Goal: Find specific page/section: Find specific page/section

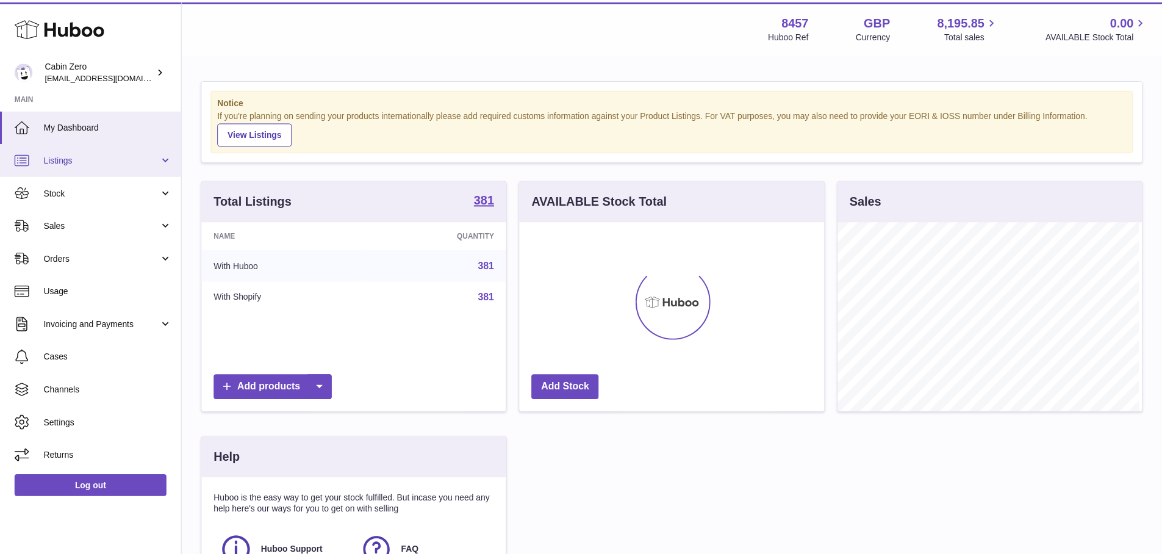
scroll to position [190, 307]
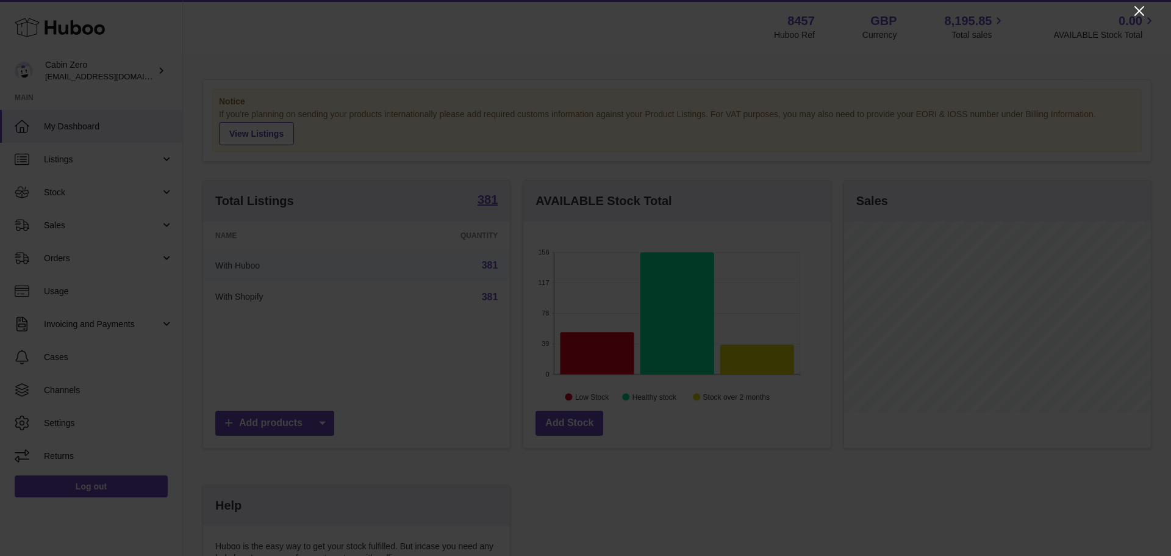
click at [1138, 12] on icon "Close" at bounding box center [1139, 11] width 10 height 10
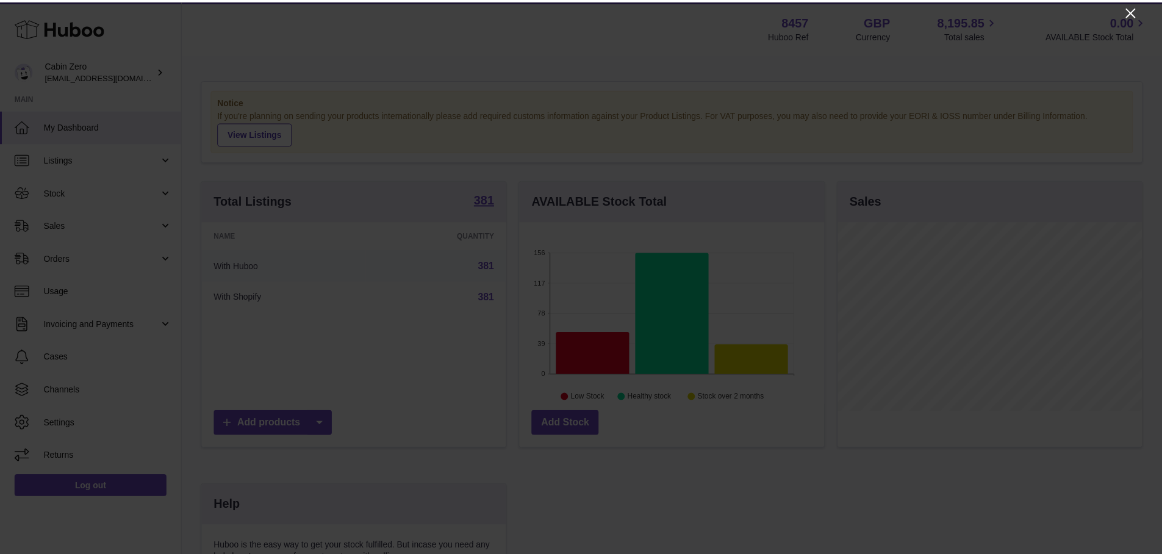
scroll to position [609744, 609630]
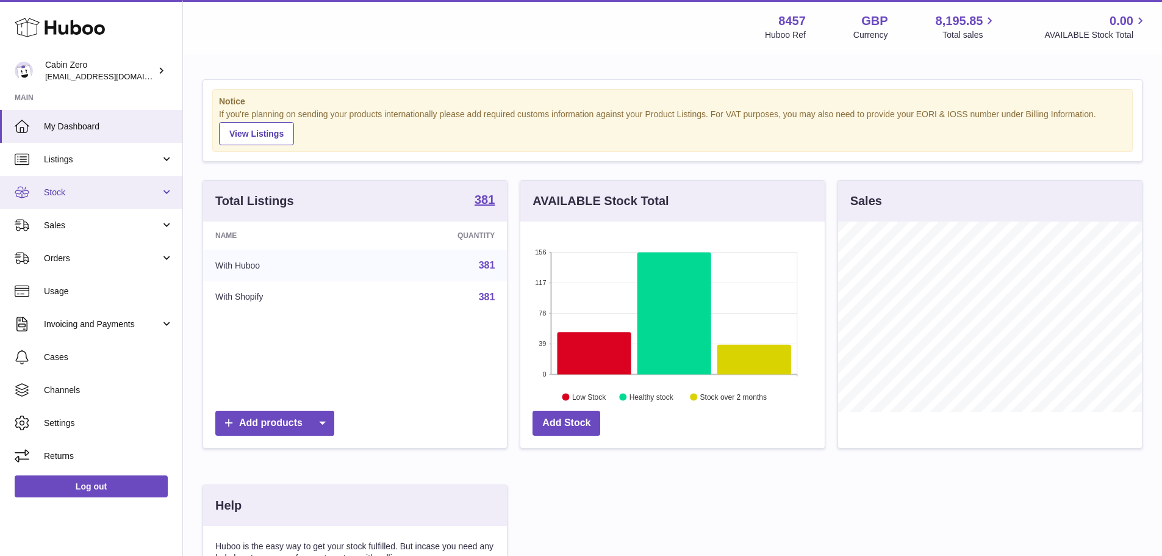
click at [94, 201] on link "Stock" at bounding box center [91, 192] width 182 height 33
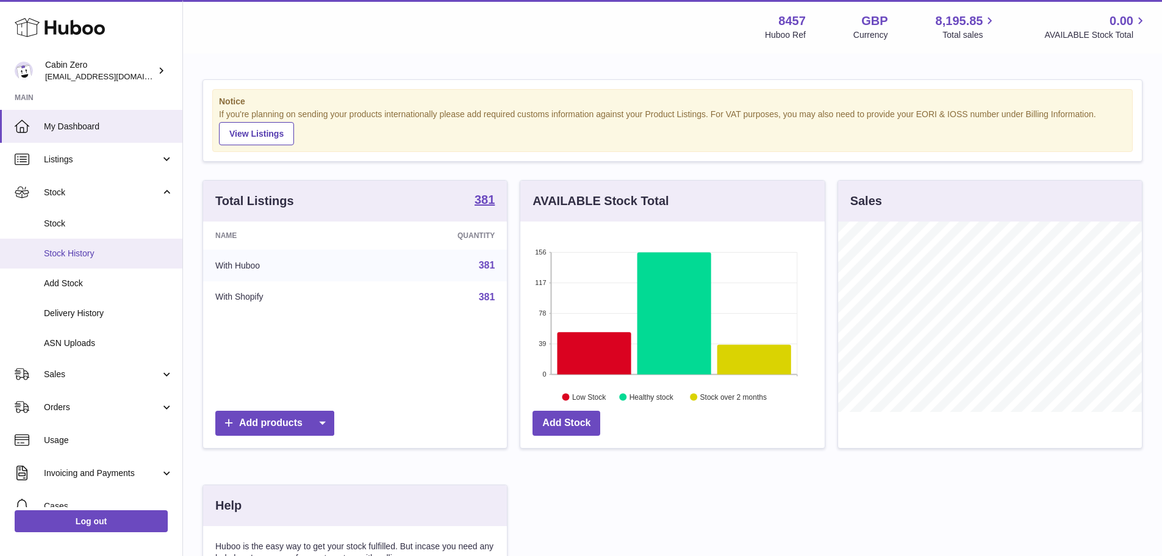
click at [95, 256] on span "Stock History" at bounding box center [108, 254] width 129 height 12
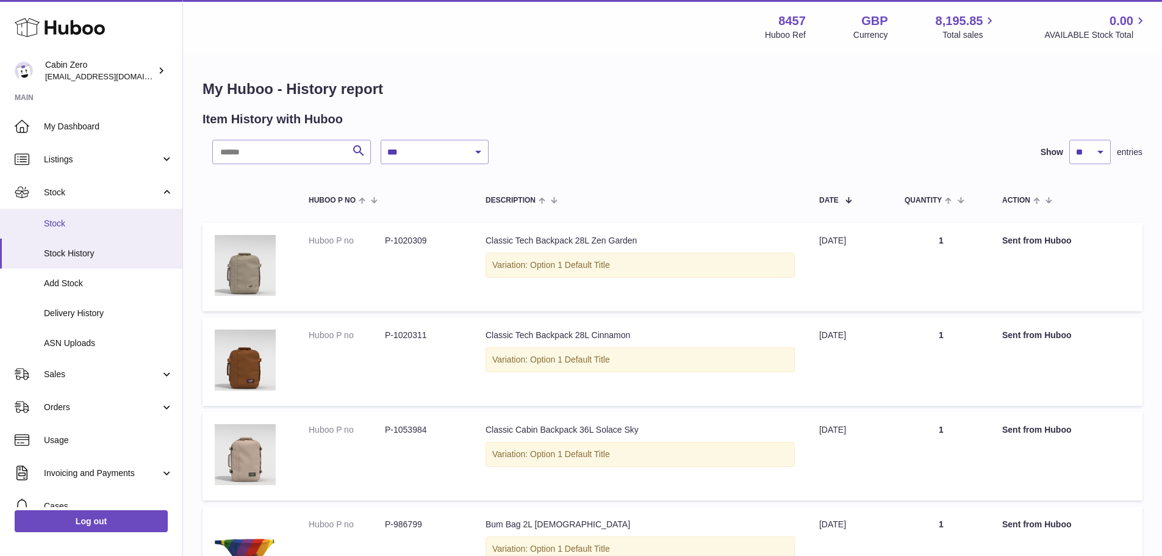
click at [101, 224] on span "Stock" at bounding box center [108, 224] width 129 height 12
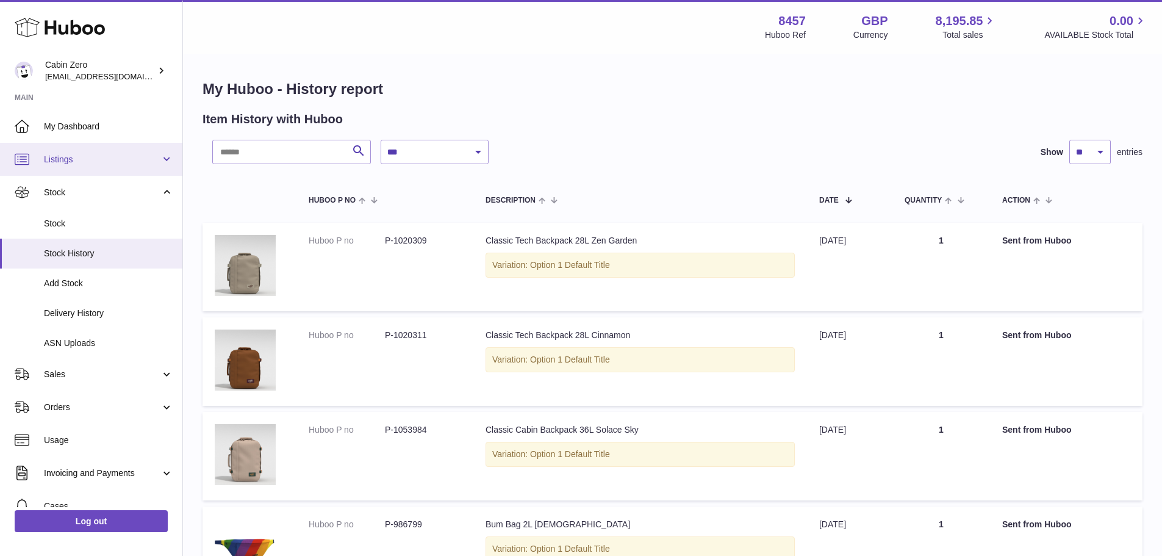
click at [135, 154] on span "Listings" at bounding box center [102, 160] width 116 height 12
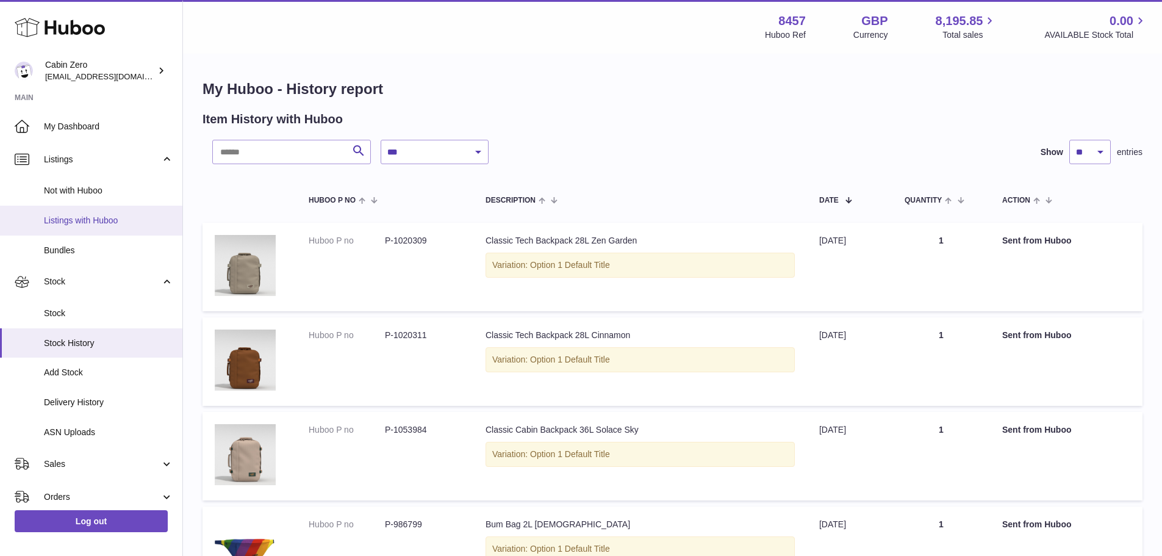
click at [126, 224] on span "Listings with Huboo" at bounding box center [108, 221] width 129 height 12
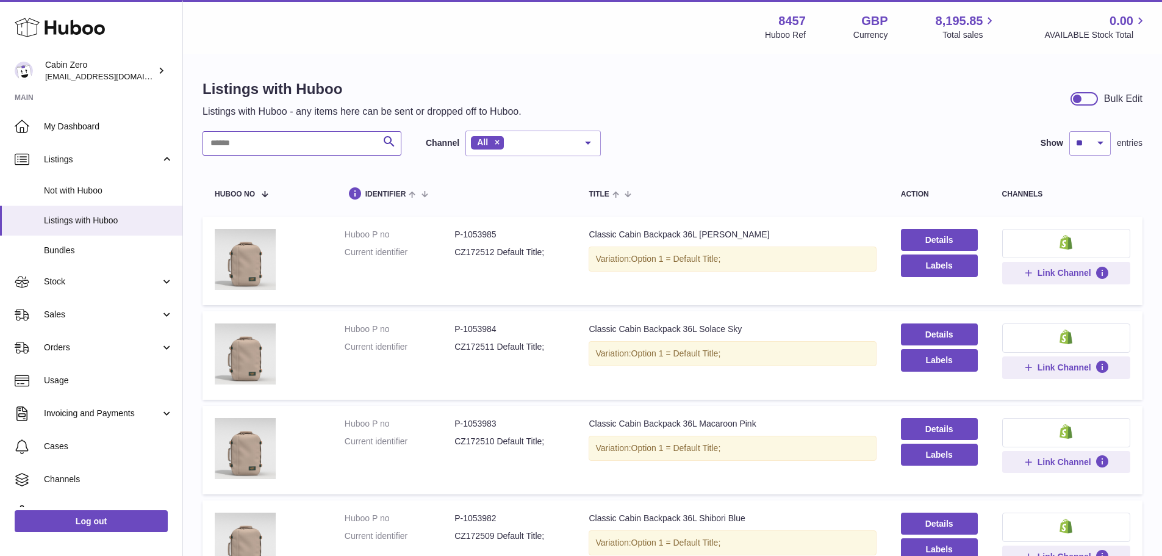
click at [248, 136] on input "text" at bounding box center [301, 143] width 199 height 24
type input "*"
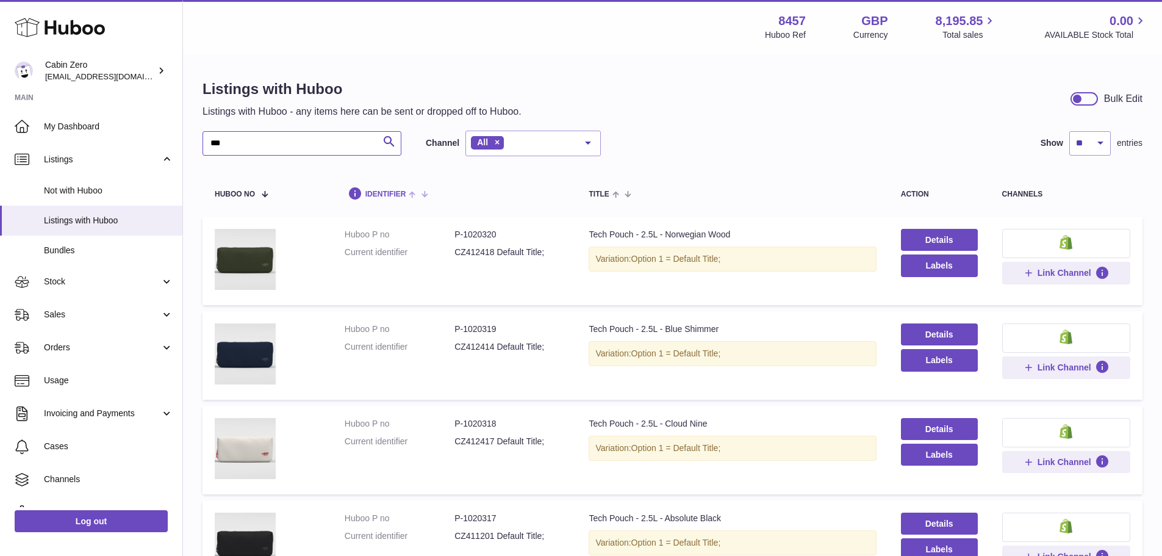
type input "****"
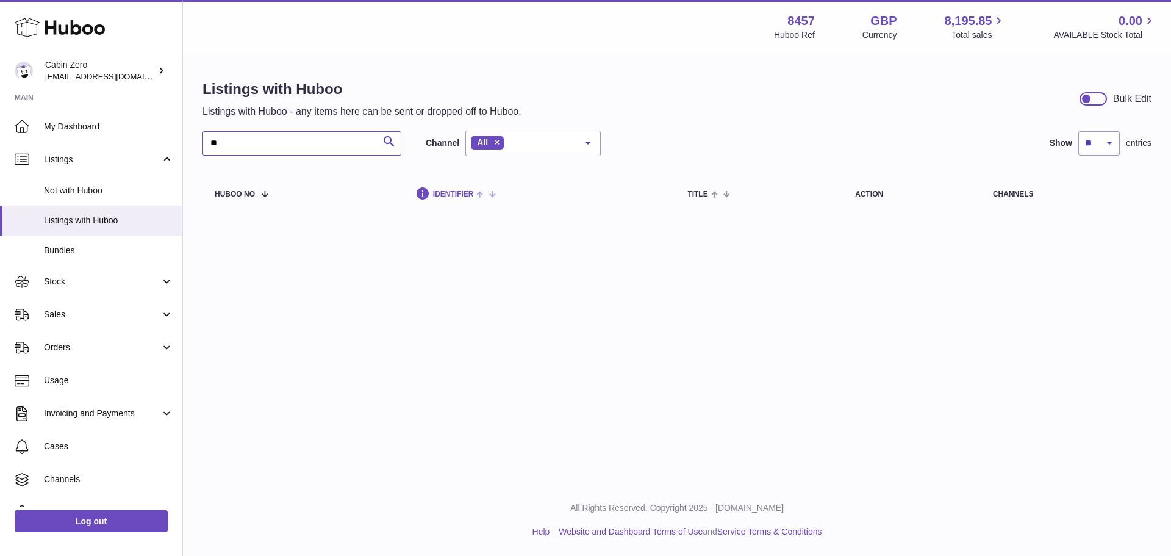
type input "*"
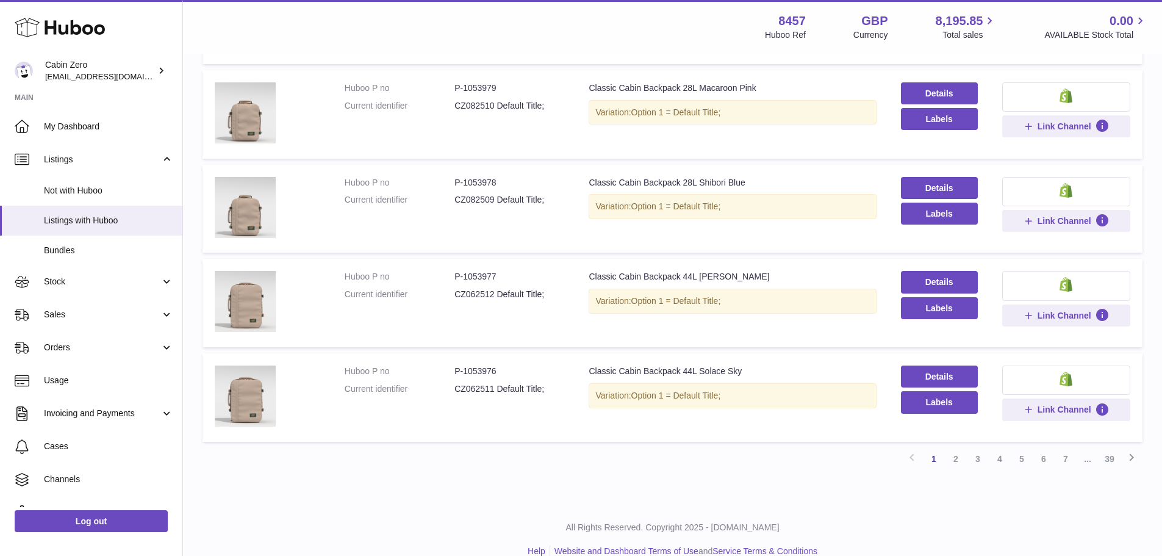
scroll to position [733, 0]
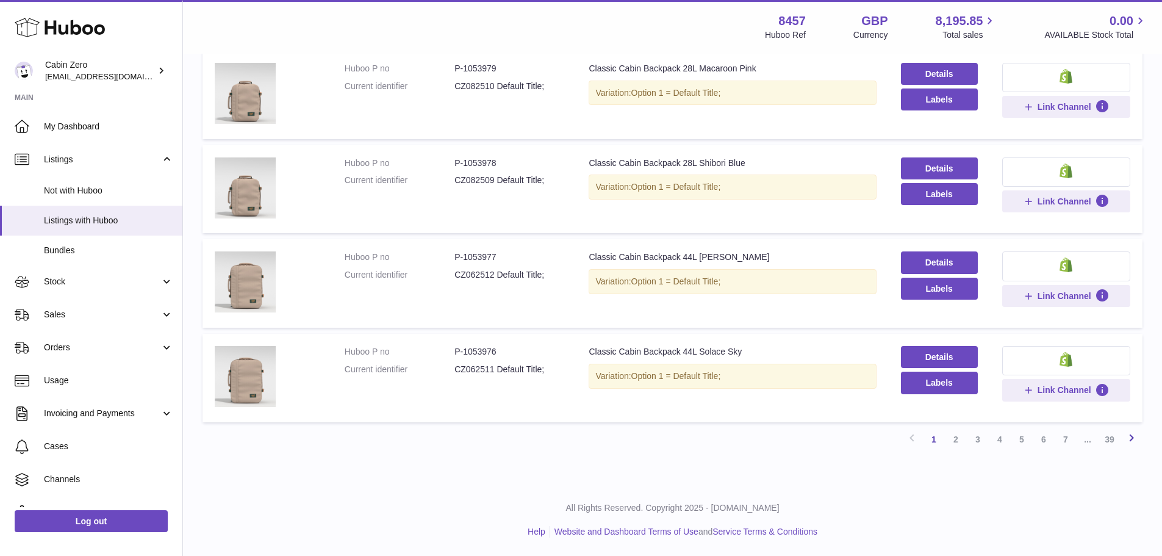
click at [1134, 436] on icon at bounding box center [1131, 437] width 15 height 15
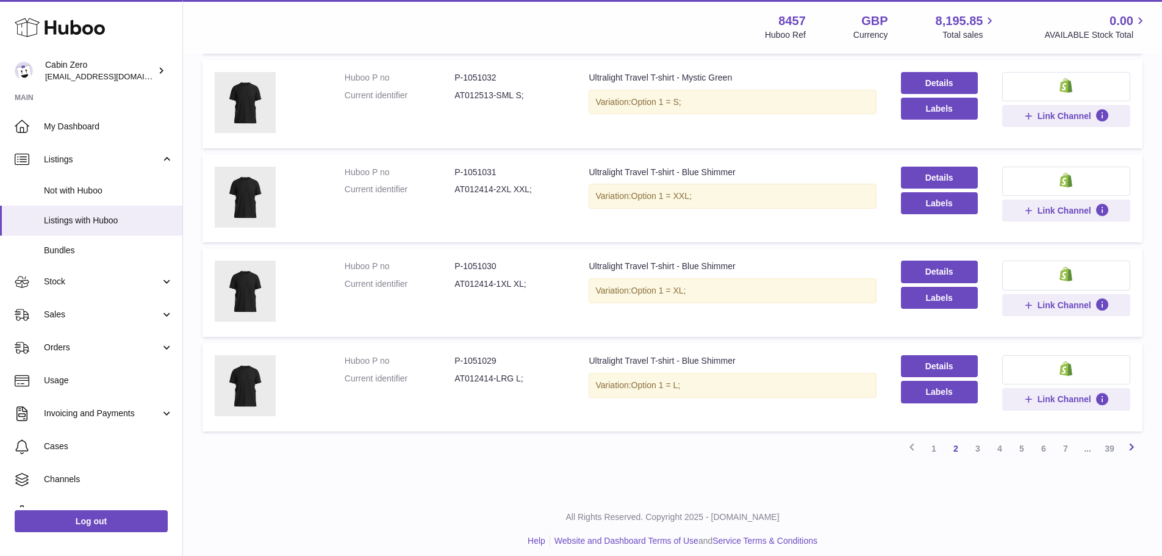
scroll to position [733, 0]
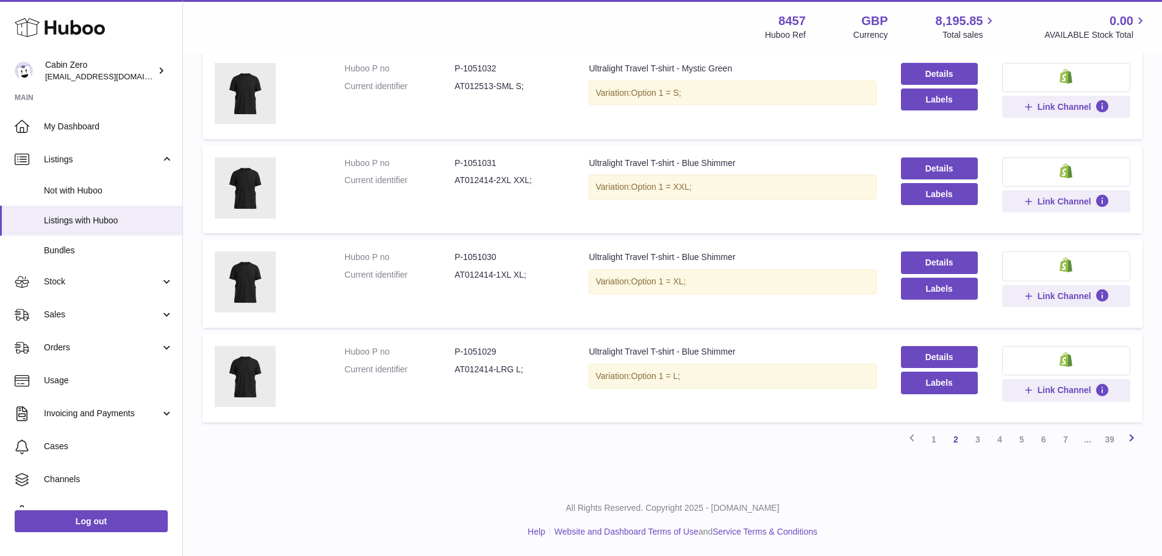
click at [1134, 440] on icon at bounding box center [1131, 437] width 15 height 15
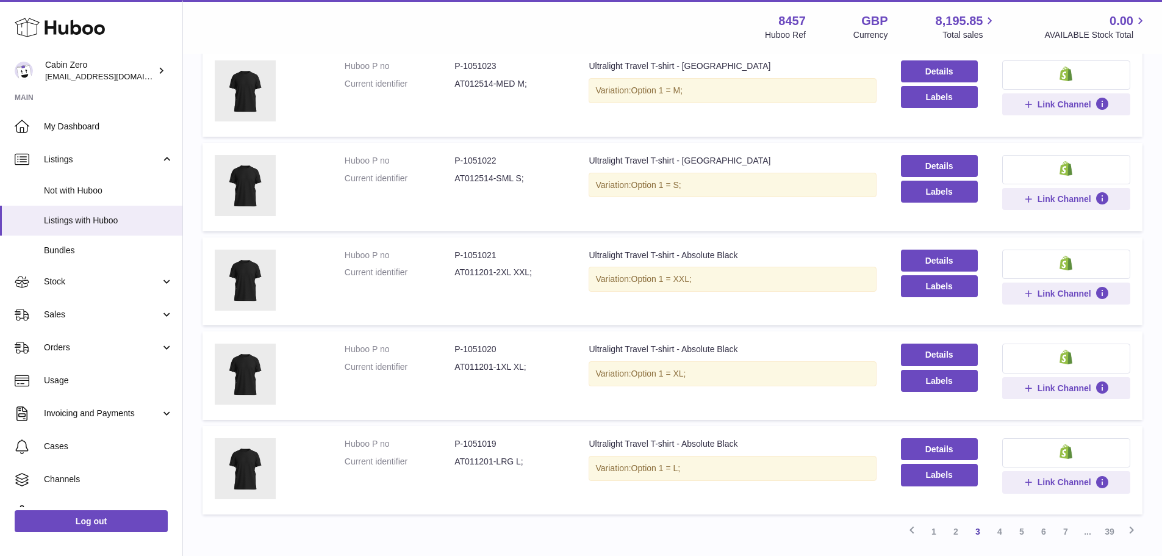
scroll to position [733, 0]
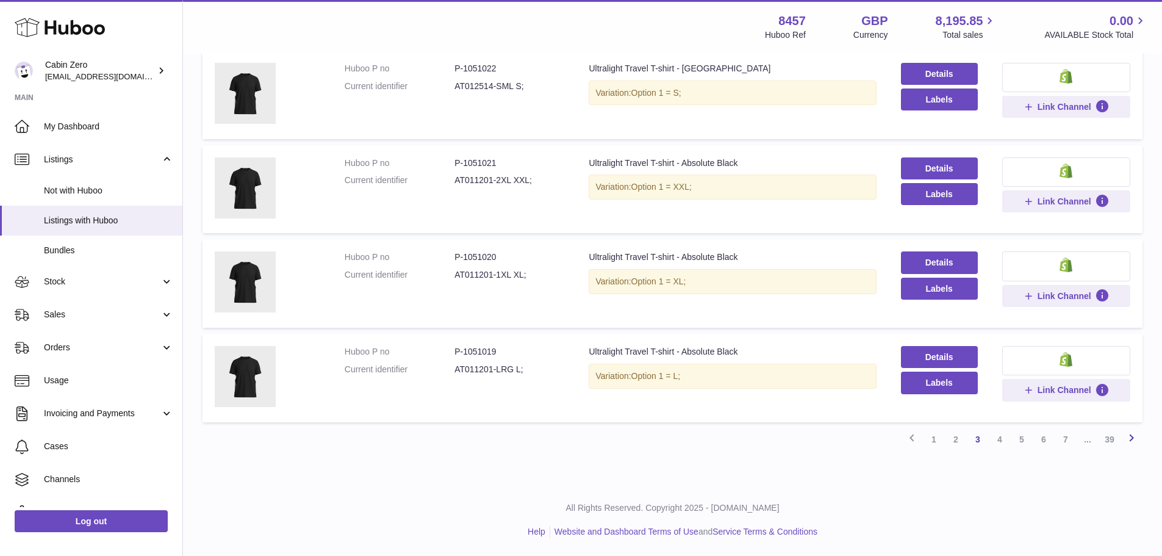
click at [1131, 439] on icon at bounding box center [1131, 437] width 15 height 15
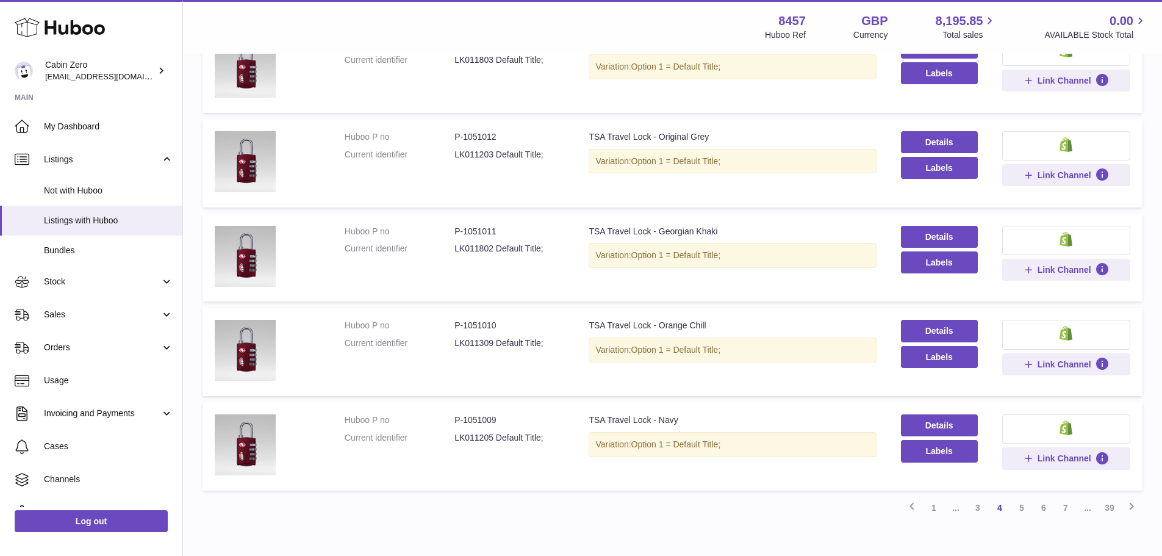
scroll to position [733, 0]
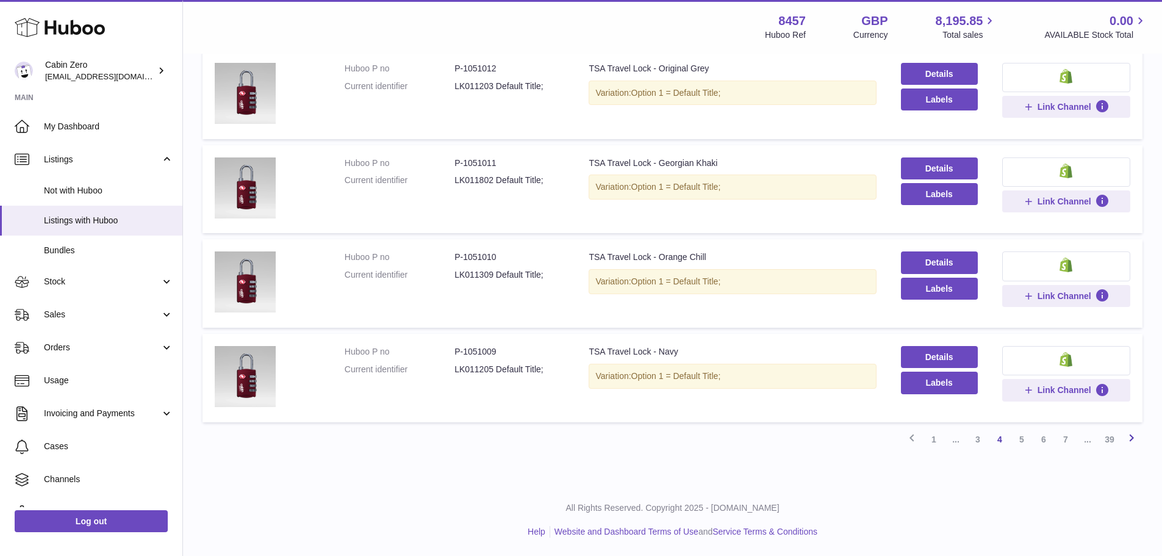
click at [1129, 440] on icon at bounding box center [1131, 437] width 15 height 15
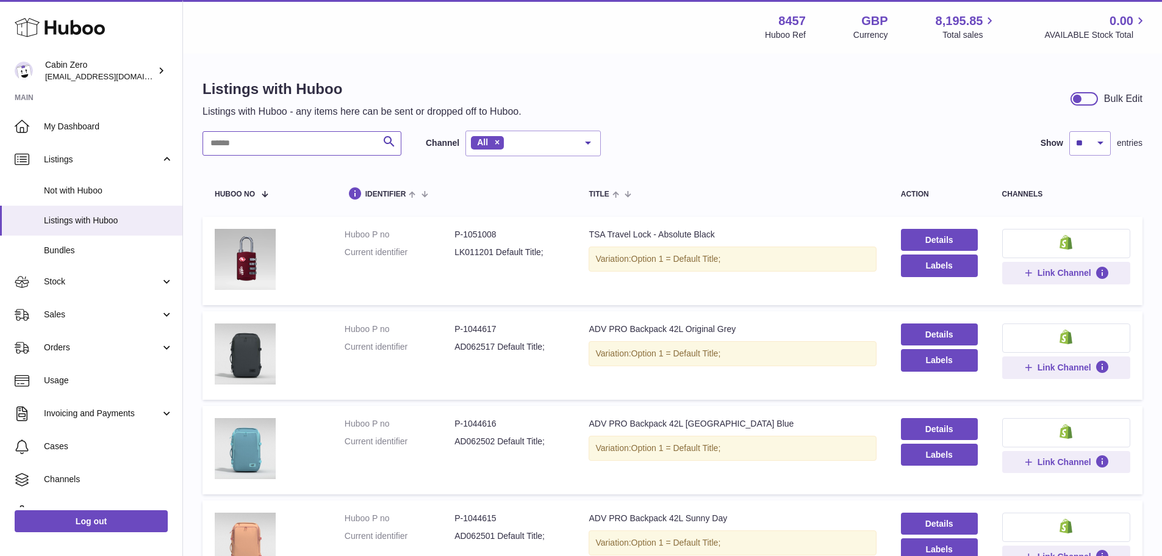
click at [277, 142] on input "text" at bounding box center [301, 143] width 199 height 24
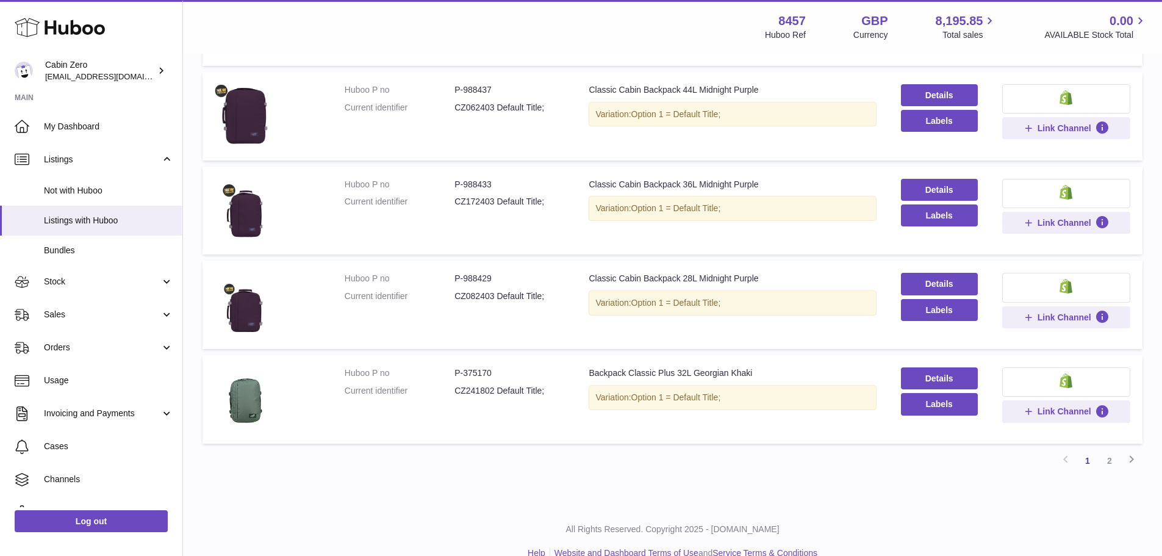
scroll to position [732, 0]
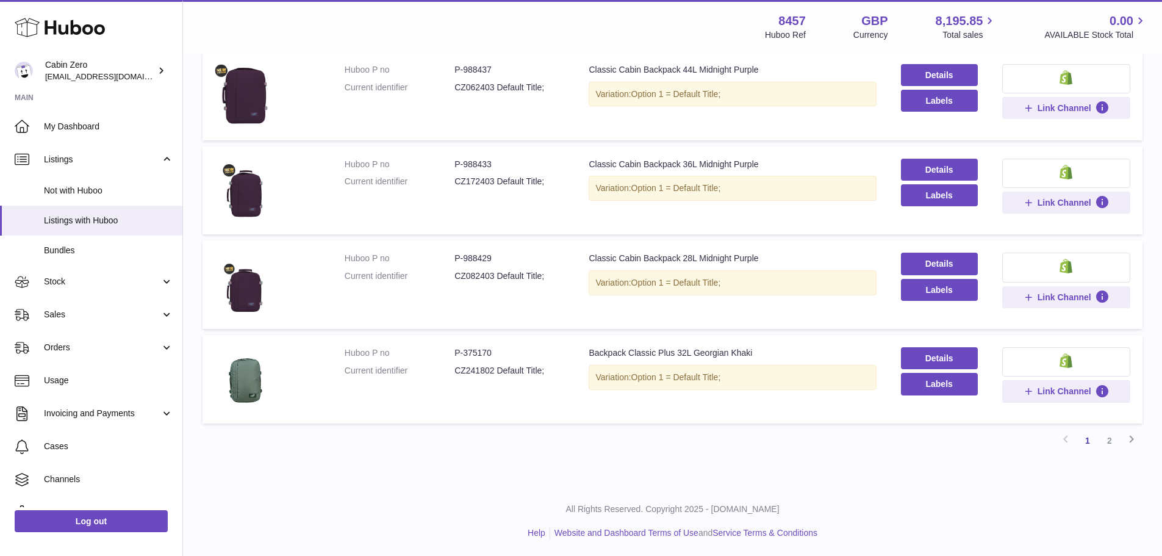
type input "*"
